Goal: Transaction & Acquisition: Purchase product/service

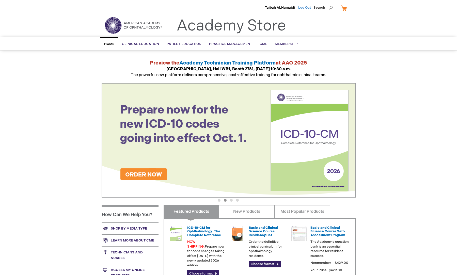
click at [305, 8] on link "Log Out" at bounding box center [304, 8] width 13 height 4
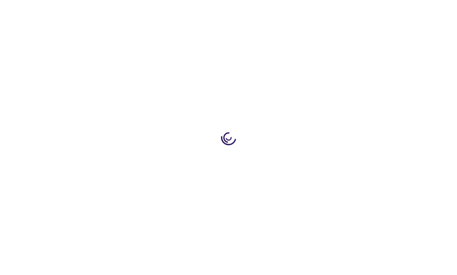
type input "admin"
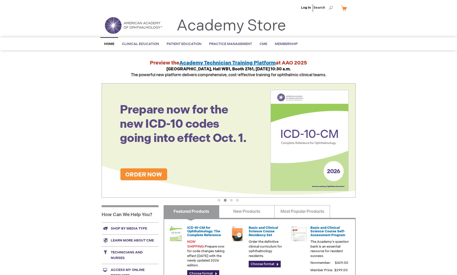
type input "admin"
click at [306, 8] on link "Log In" at bounding box center [306, 8] width 10 height 4
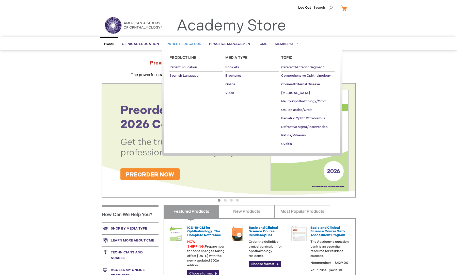
click at [188, 44] on span "Patient Education" at bounding box center [184, 44] width 35 height 4
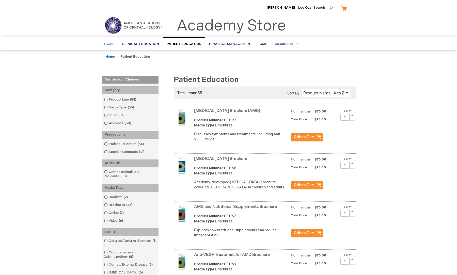
click at [110, 43] on span "Home" at bounding box center [109, 44] width 10 height 4
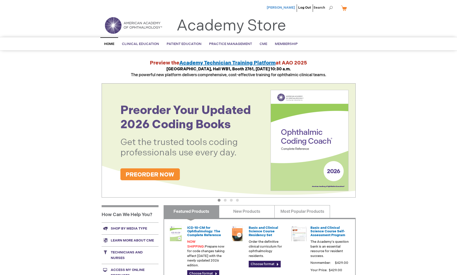
click at [287, 7] on span "[PERSON_NAME]" at bounding box center [281, 8] width 28 height 4
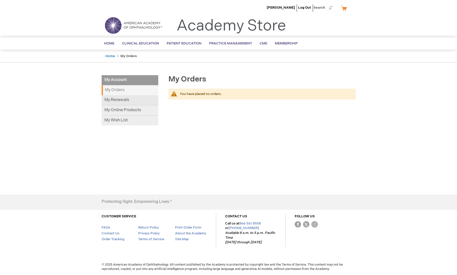
click at [124, 99] on link "My Renewals" at bounding box center [130, 100] width 57 height 10
click at [110, 111] on link "My Online Products" at bounding box center [130, 110] width 57 height 10
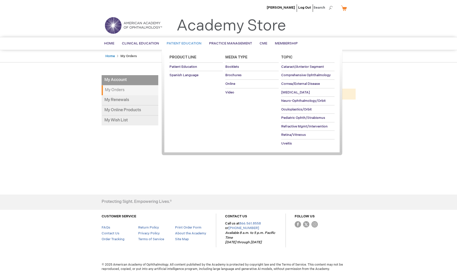
click at [188, 43] on span "Patient Education" at bounding box center [184, 43] width 35 height 4
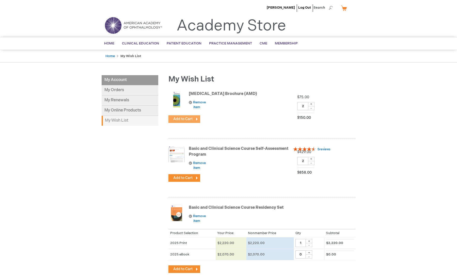
click at [178, 118] on span "Add to Cart" at bounding box center [182, 119] width 19 height 4
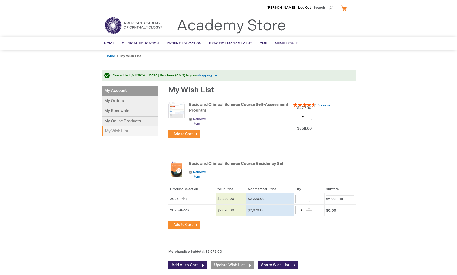
click at [191, 119] on link "Remove item" at bounding box center [201, 121] width 24 height 9
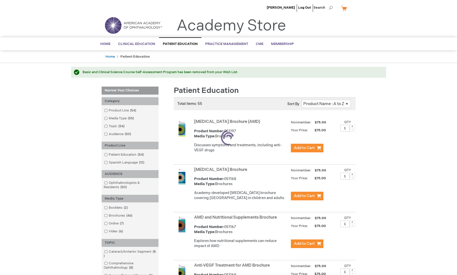
type input "admin"
click at [304, 152] on button "Add to Cart" at bounding box center [307, 148] width 32 height 9
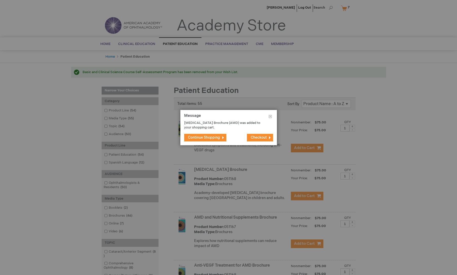
click at [220, 139] on button "Continue Shopping" at bounding box center [205, 138] width 42 height 8
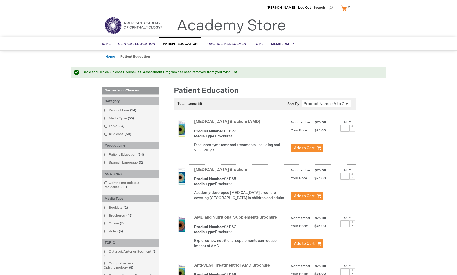
click at [343, 10] on link "My Cart 7 7 items" at bounding box center [346, 8] width 13 height 9
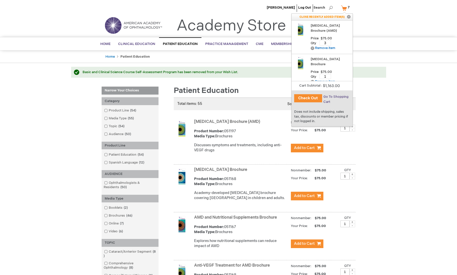
click at [331, 98] on span "Go To Shopping Cart" at bounding box center [335, 99] width 25 height 9
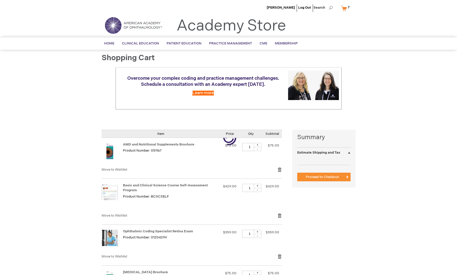
select select "US"
select select "47"
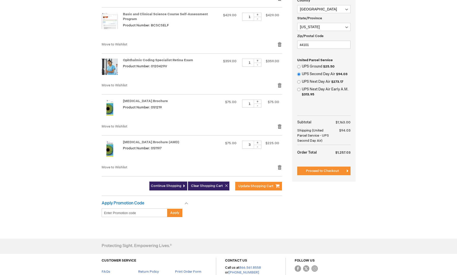
scroll to position [145, 0]
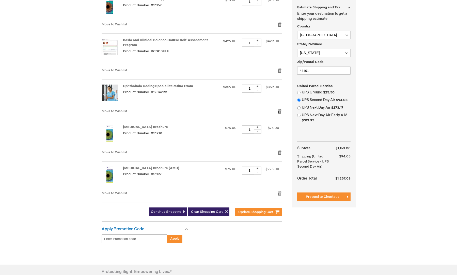
click at [280, 111] on link "Remove item" at bounding box center [279, 111] width 5 height 5
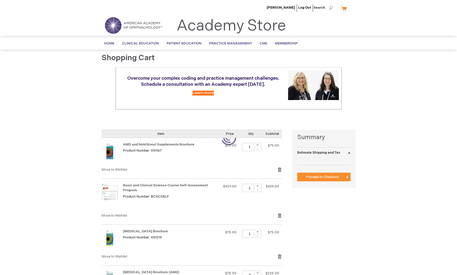
select select "US"
select select "47"
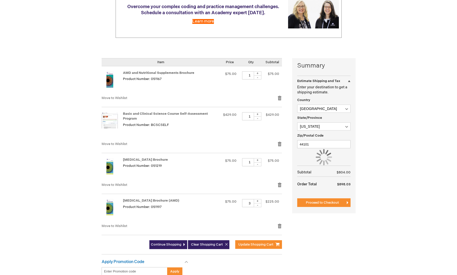
scroll to position [140, 0]
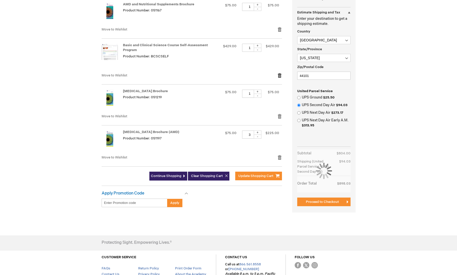
click at [280, 74] on link "Remove item" at bounding box center [279, 75] width 5 height 5
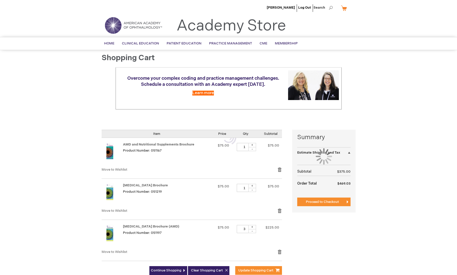
select select "US"
select select "47"
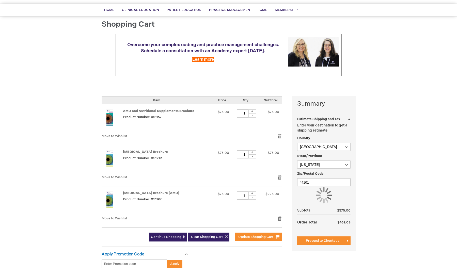
scroll to position [70, 0]
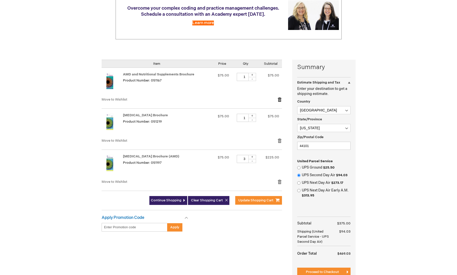
click at [278, 101] on link "Remove item" at bounding box center [279, 99] width 5 height 5
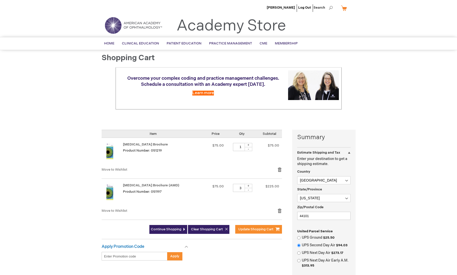
select select "US"
select select "47"
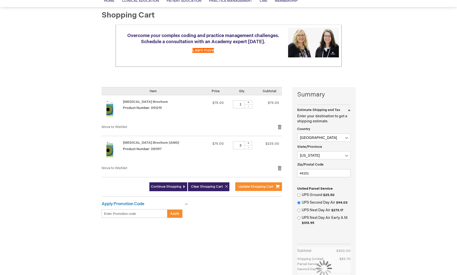
scroll to position [105, 0]
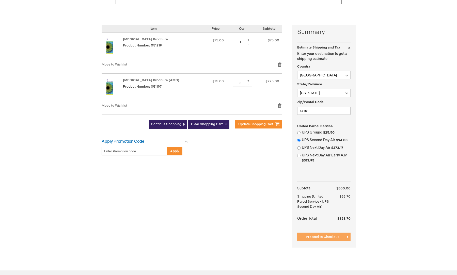
click at [323, 238] on span "Proceed to Checkout" at bounding box center [322, 237] width 33 height 4
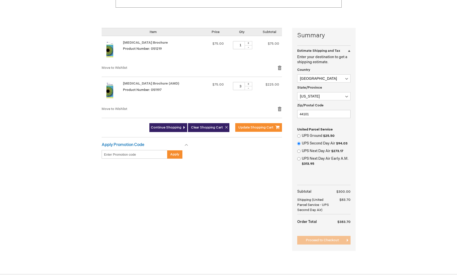
scroll to position [0, 0]
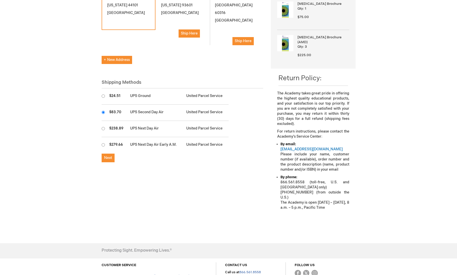
scroll to position [154, 0]
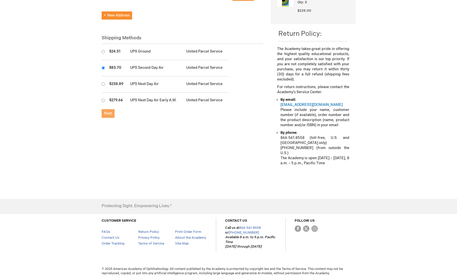
click at [112, 109] on button "Next" at bounding box center [108, 113] width 13 height 9
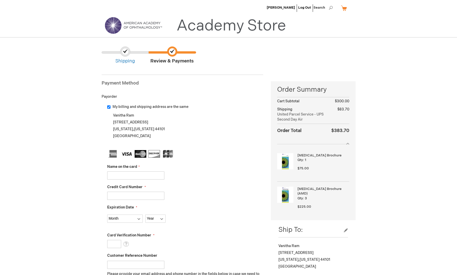
click at [245, 29] on link "Academy Store" at bounding box center [230, 26] width 109 height 18
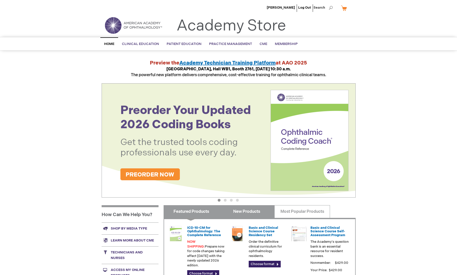
click at [250, 212] on link "New Products" at bounding box center [247, 211] width 56 height 13
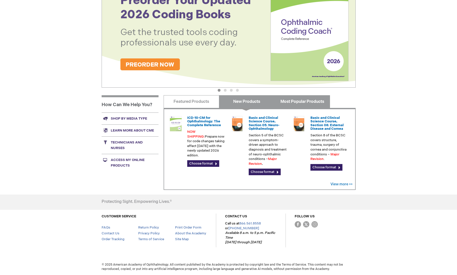
click at [300, 103] on link "Most Popular Products" at bounding box center [302, 101] width 56 height 13
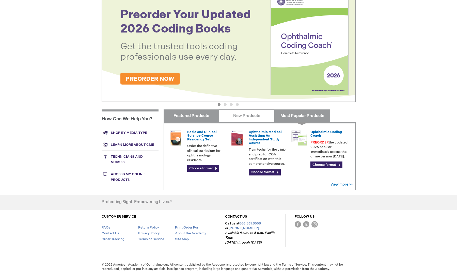
click at [165, 116] on link "Featured Products" at bounding box center [192, 115] width 56 height 13
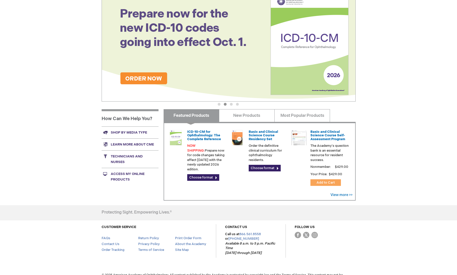
click at [329, 180] on button "Add to Cart" at bounding box center [325, 182] width 30 height 7
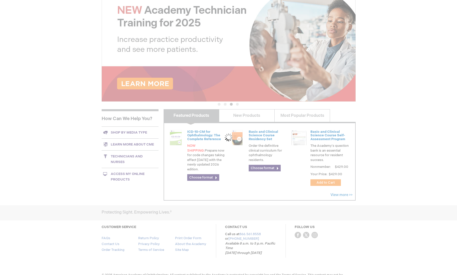
scroll to position [0, 0]
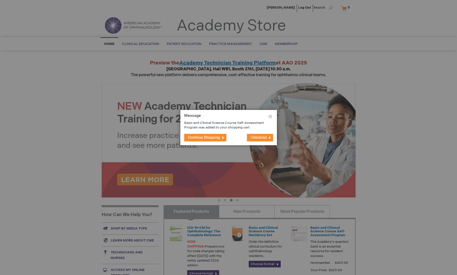
click at [262, 141] on button "Checkout" at bounding box center [260, 138] width 26 height 8
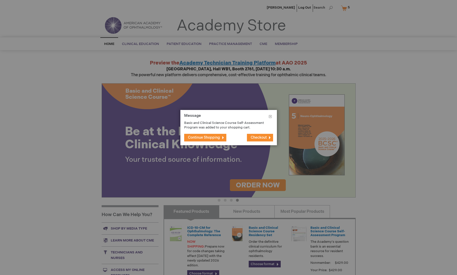
click at [260, 139] on span "Checkout" at bounding box center [259, 137] width 16 height 4
click at [272, 117] on button "Close" at bounding box center [270, 117] width 13 height 15
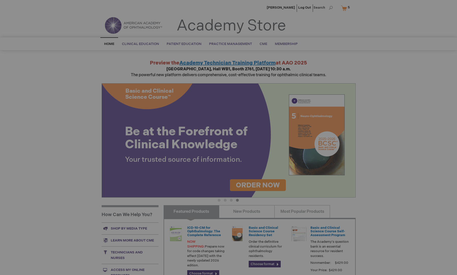
scroll to position [107, 0]
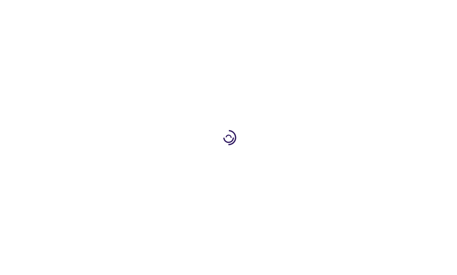
type input "1"
type input "admin"
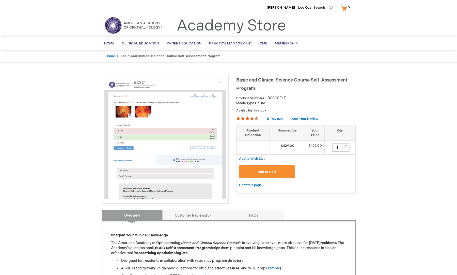
click at [268, 171] on span "Add to Cart" at bounding box center [266, 172] width 19 height 4
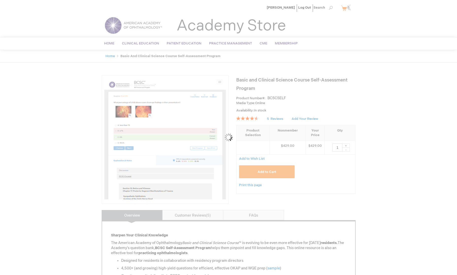
click at [231, 23] on div "Please wait..." at bounding box center [228, 137] width 457 height 275
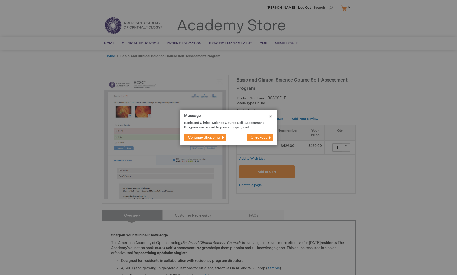
click at [222, 138] on button "Continue Shopping" at bounding box center [205, 138] width 42 height 8
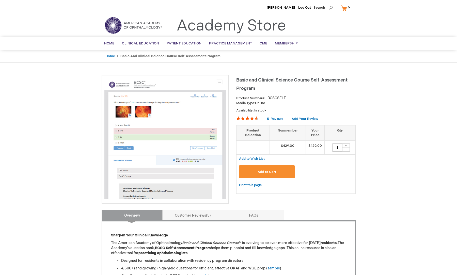
click at [258, 26] on link "Academy Store" at bounding box center [230, 26] width 109 height 18
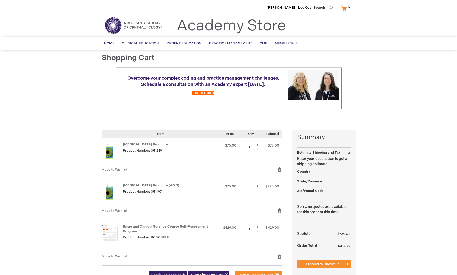
select select "US"
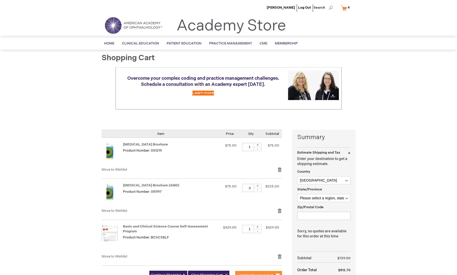
type input "admin"
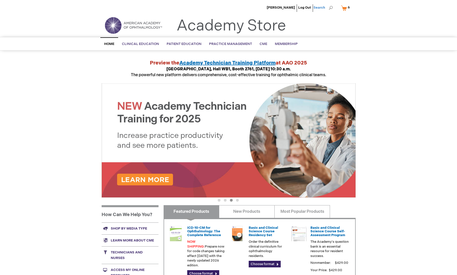
click at [329, 8] on span "Search" at bounding box center [322, 8] width 19 height 10
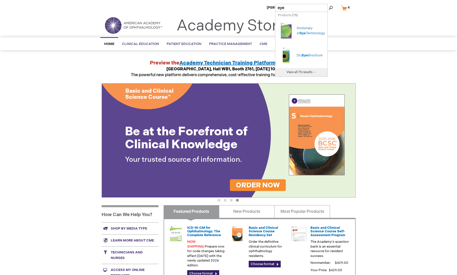
type input "eye"
click at [300, 72] on span "View all 75 results →" at bounding box center [301, 72] width 30 height 4
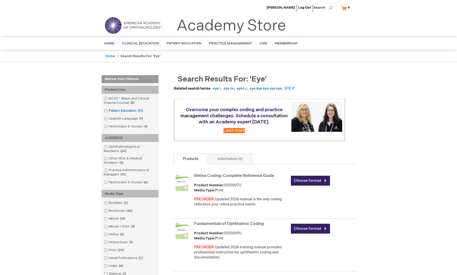
click at [109, 110] on span at bounding box center [109, 111] width 0 height 4
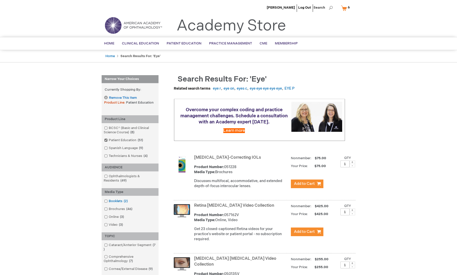
click at [104, 202] on input "checkbox" at bounding box center [103, 200] width 3 height 3
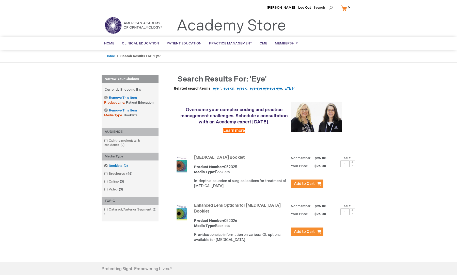
click at [109, 167] on span at bounding box center [109, 166] width 0 height 4
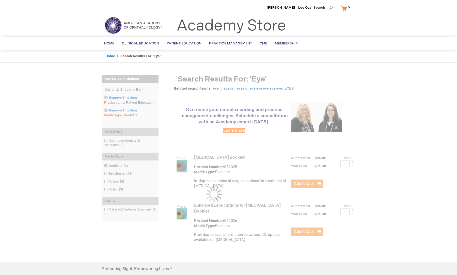
click at [105, 189] on div at bounding box center [229, 165] width 254 height 180
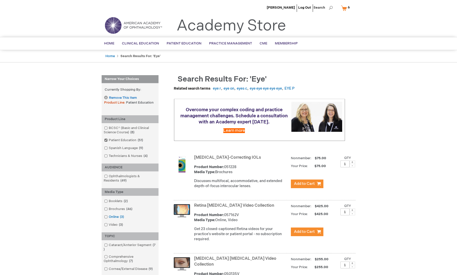
click at [109, 216] on span at bounding box center [109, 217] width 0 height 4
